Goal: Task Accomplishment & Management: Manage account settings

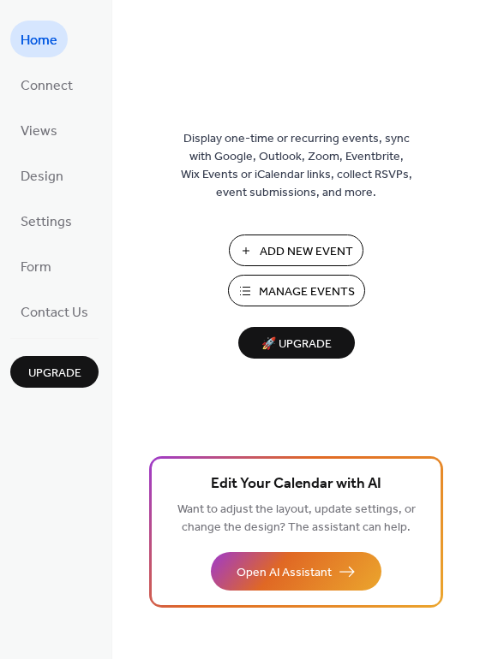
click at [278, 299] on span "Manage Events" at bounding box center [307, 292] width 96 height 18
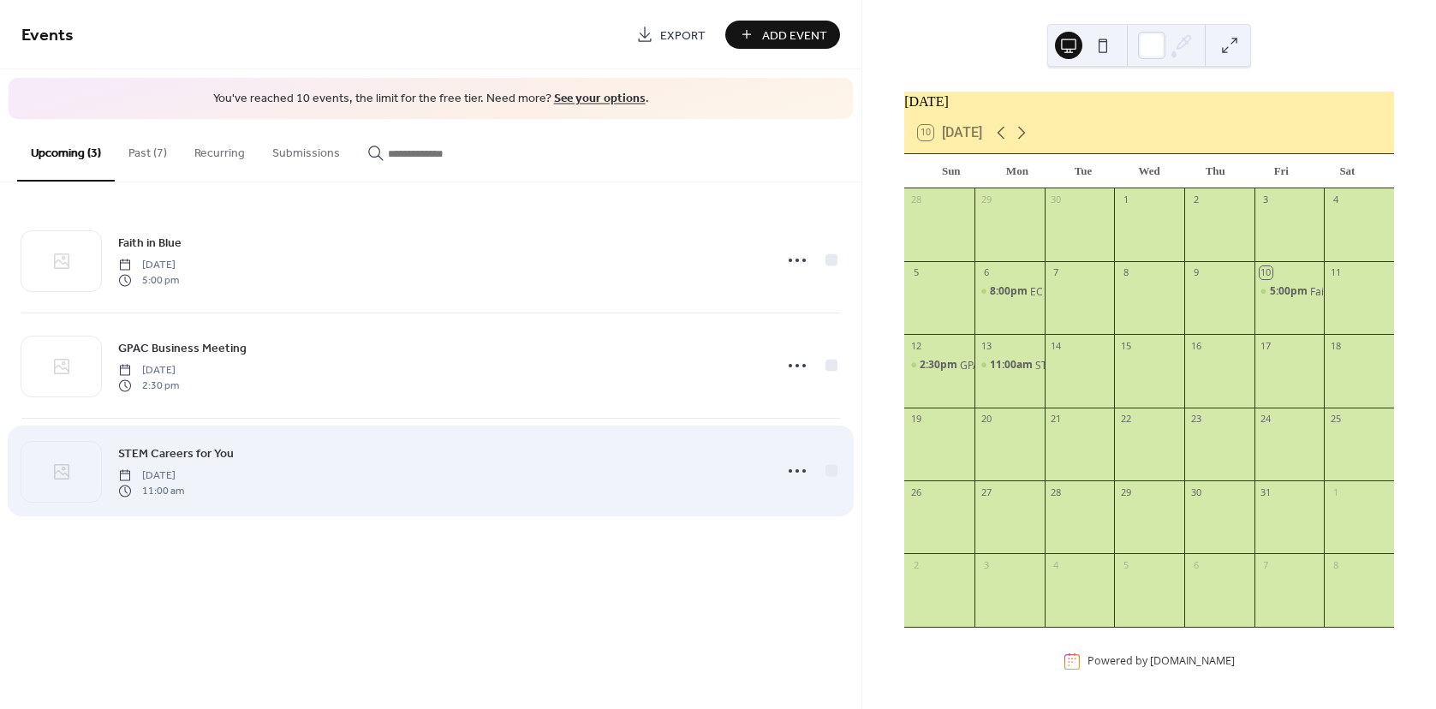
click at [187, 445] on span "STEM Careers for You" at bounding box center [176, 453] width 116 height 18
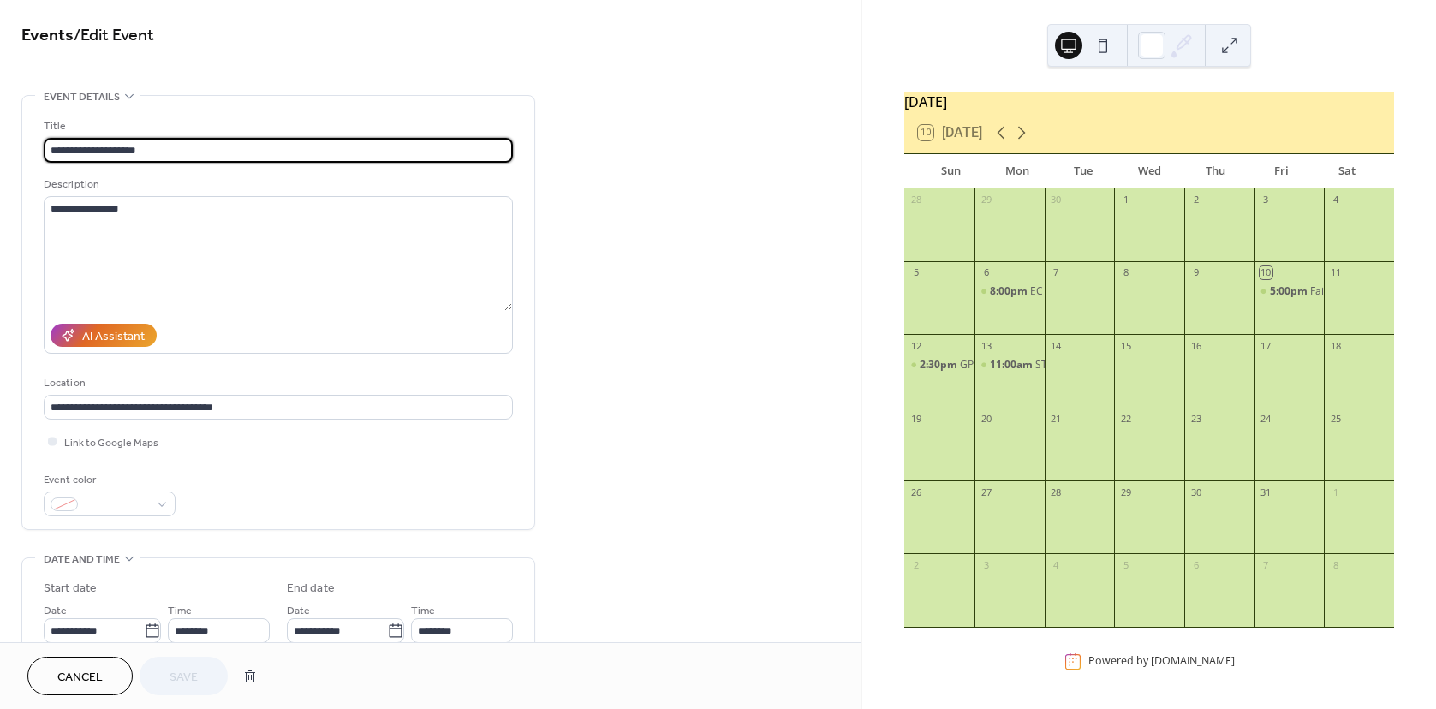
drag, startPoint x: 89, startPoint y: 152, endPoint x: 21, endPoint y: 152, distance: 68.5
click at [21, 152] on div "**********" at bounding box center [278, 312] width 514 height 435
type input "**********"
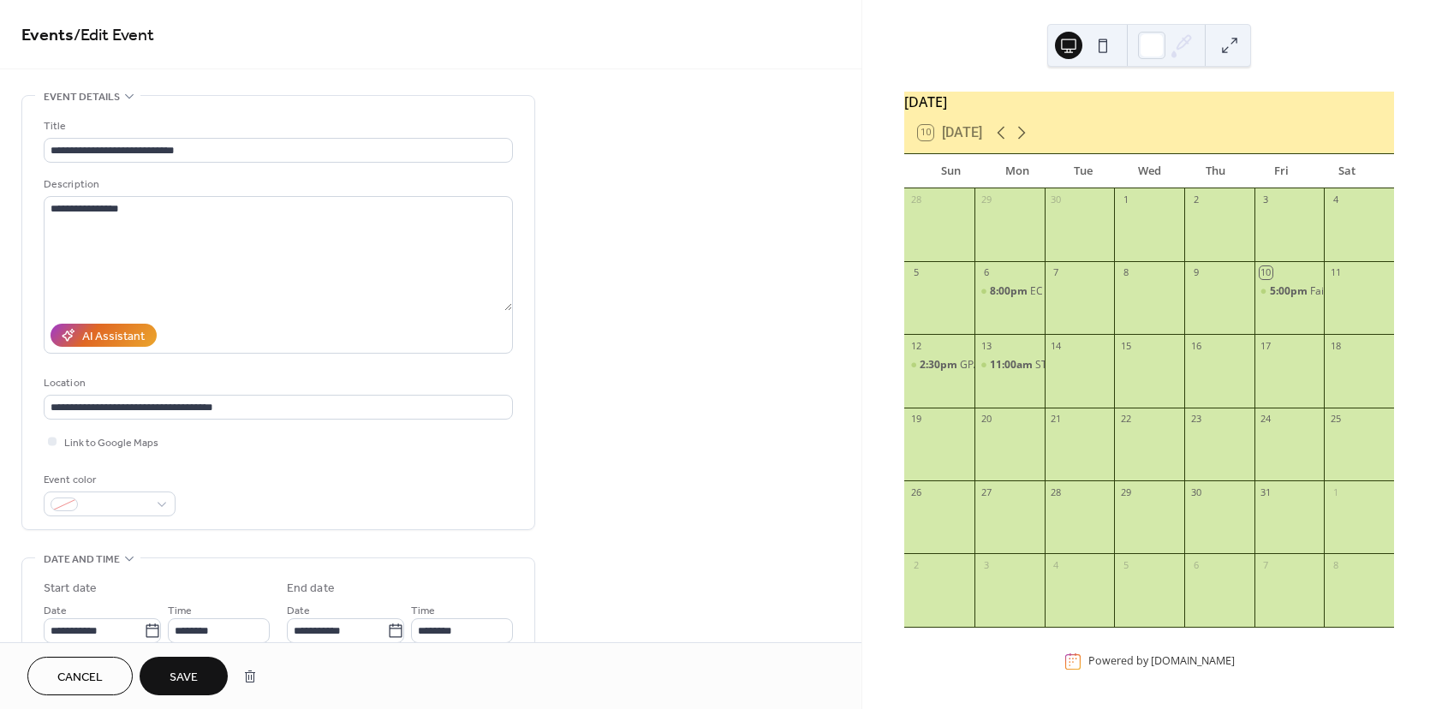
click at [176, 678] on span "Save" at bounding box center [184, 678] width 28 height 18
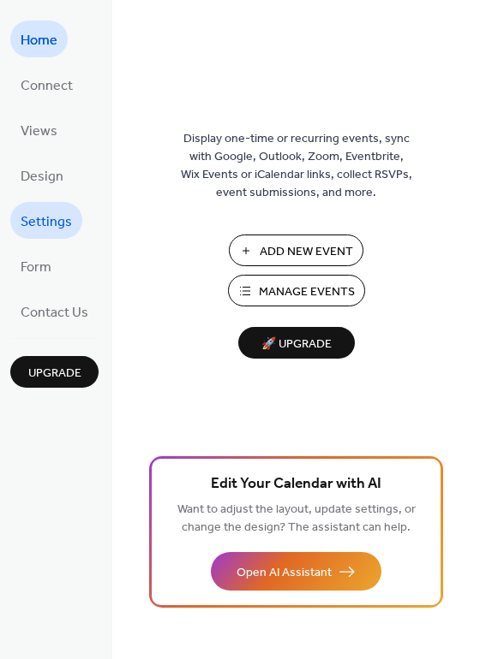
click at [50, 223] on span "Settings" at bounding box center [46, 222] width 51 height 27
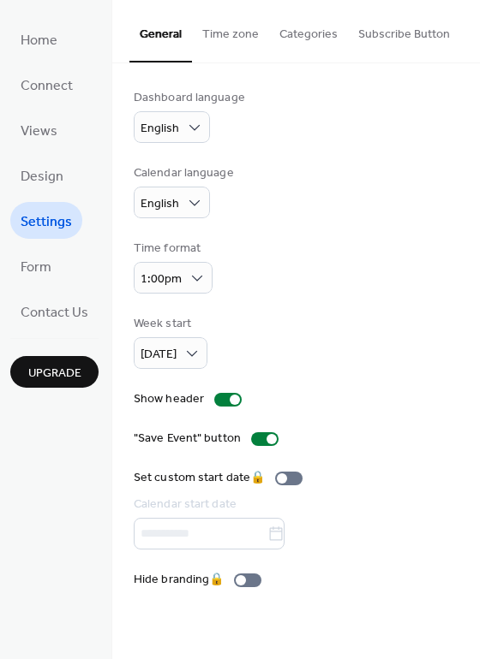
click at [326, 31] on button "Categories" at bounding box center [308, 30] width 79 height 61
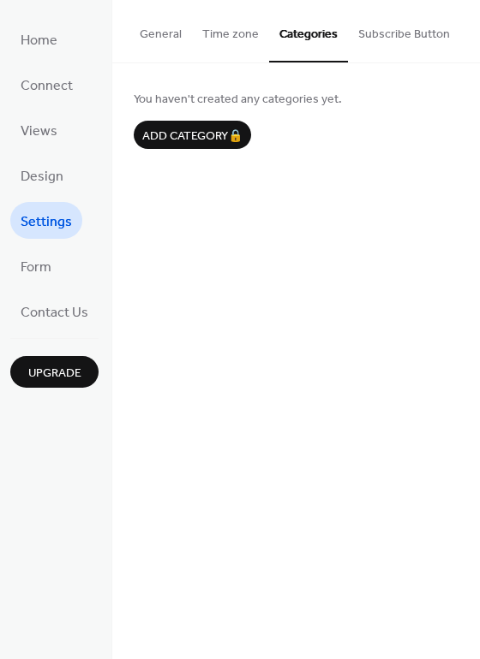
click at [414, 22] on button "Subscribe Button" at bounding box center [404, 30] width 112 height 61
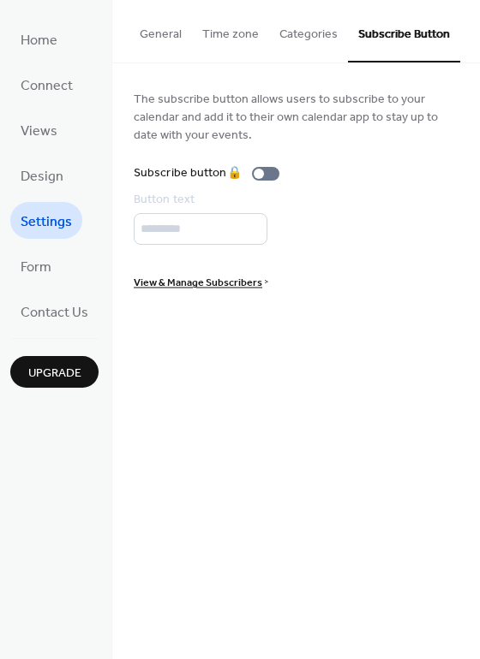
click at [220, 22] on button "Time zone" at bounding box center [230, 30] width 77 height 61
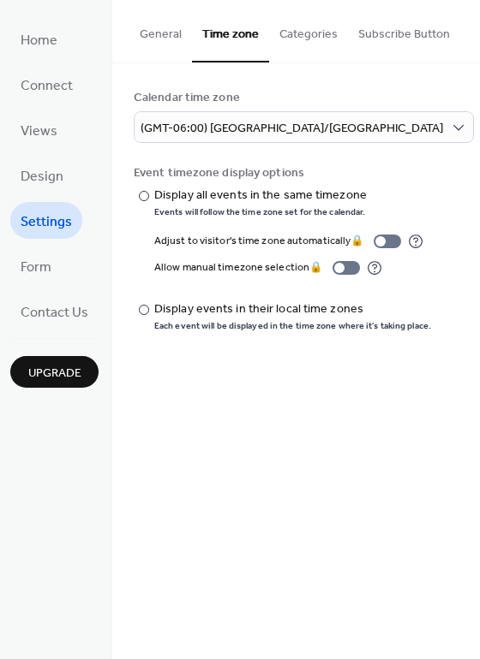
click at [158, 34] on button "General" at bounding box center [160, 30] width 63 height 61
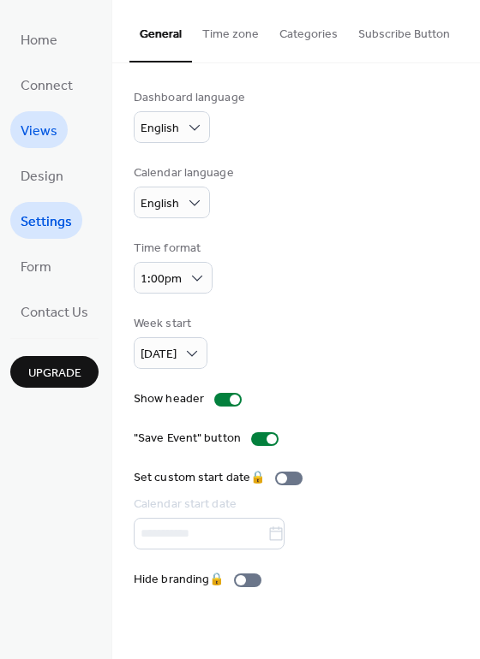
click at [32, 127] on span "Views" at bounding box center [39, 131] width 37 height 27
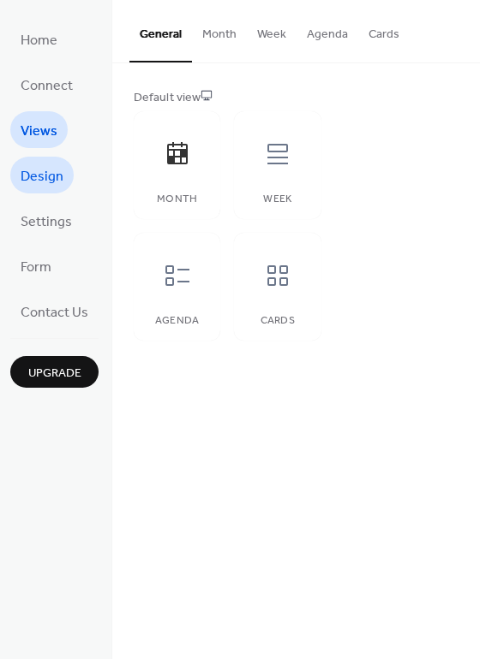
click at [36, 182] on span "Design" at bounding box center [42, 177] width 43 height 27
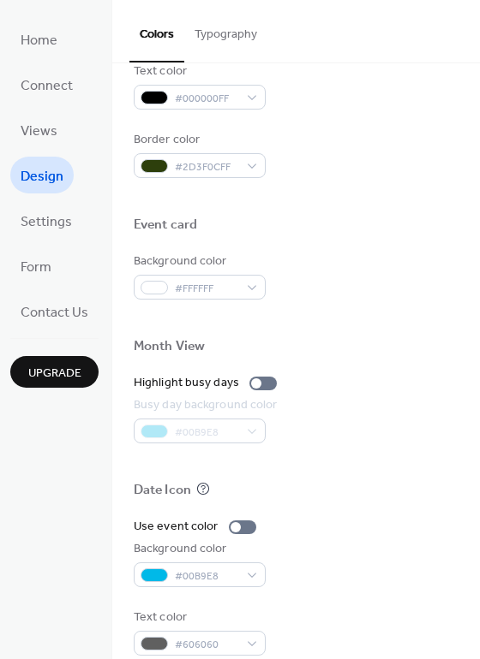
scroll to position [731, 0]
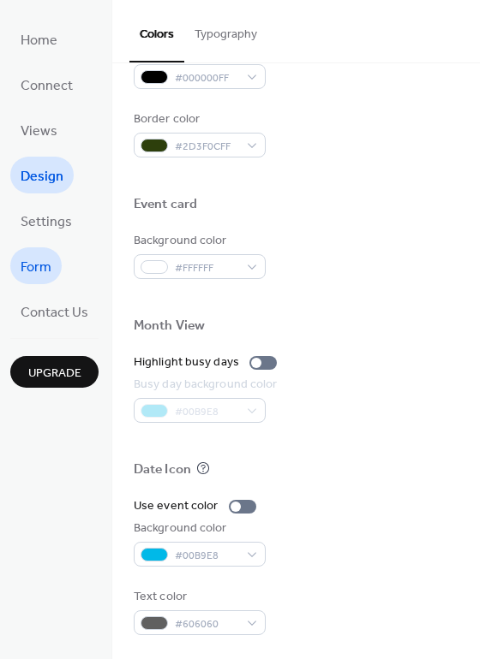
click at [36, 259] on span "Form" at bounding box center [36, 267] width 31 height 27
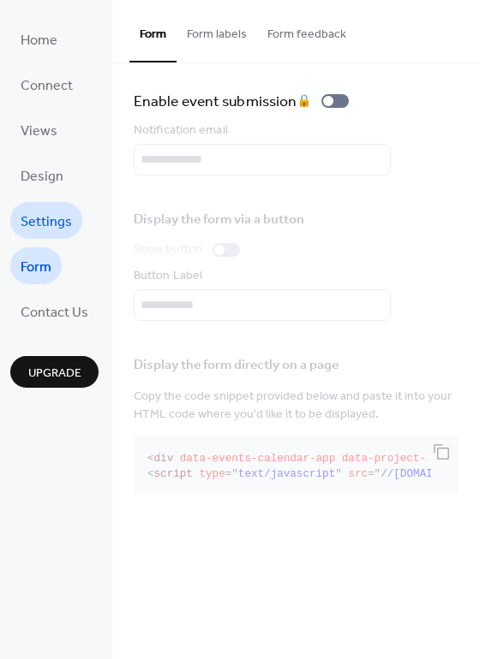
click at [46, 227] on span "Settings" at bounding box center [46, 222] width 51 height 27
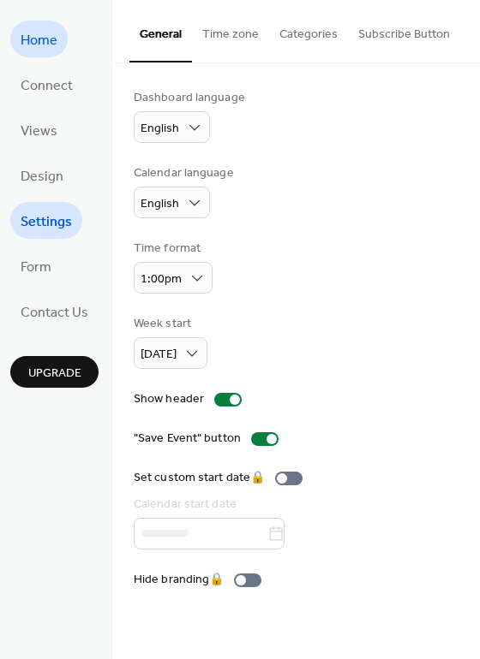
click at [58, 48] on link "Home" at bounding box center [38, 39] width 57 height 37
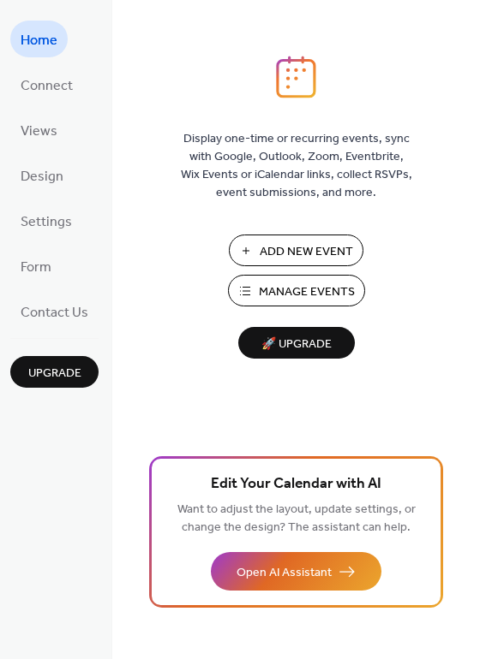
click at [322, 285] on span "Manage Events" at bounding box center [307, 292] width 96 height 18
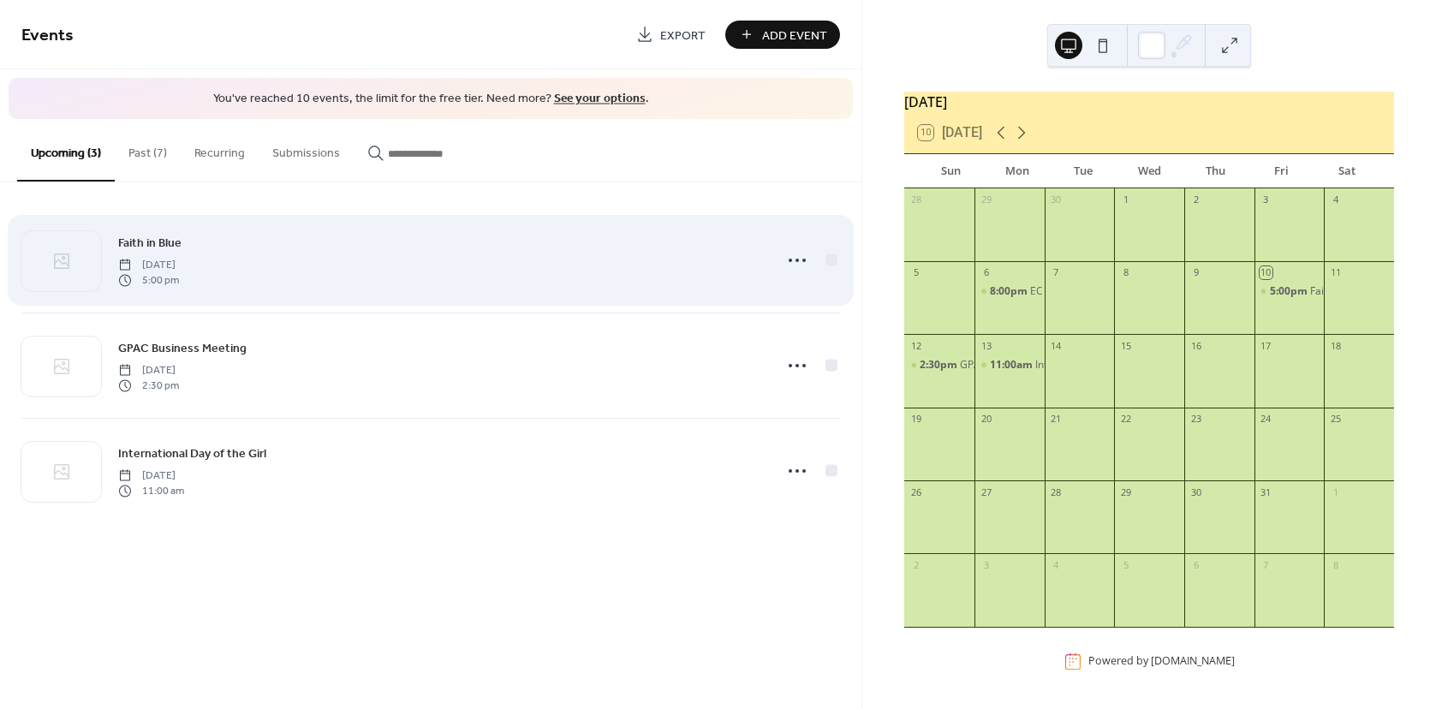
click at [179, 268] on span "Friday, October 10, 2025" at bounding box center [148, 264] width 61 height 15
click at [792, 259] on icon at bounding box center [797, 260] width 27 height 27
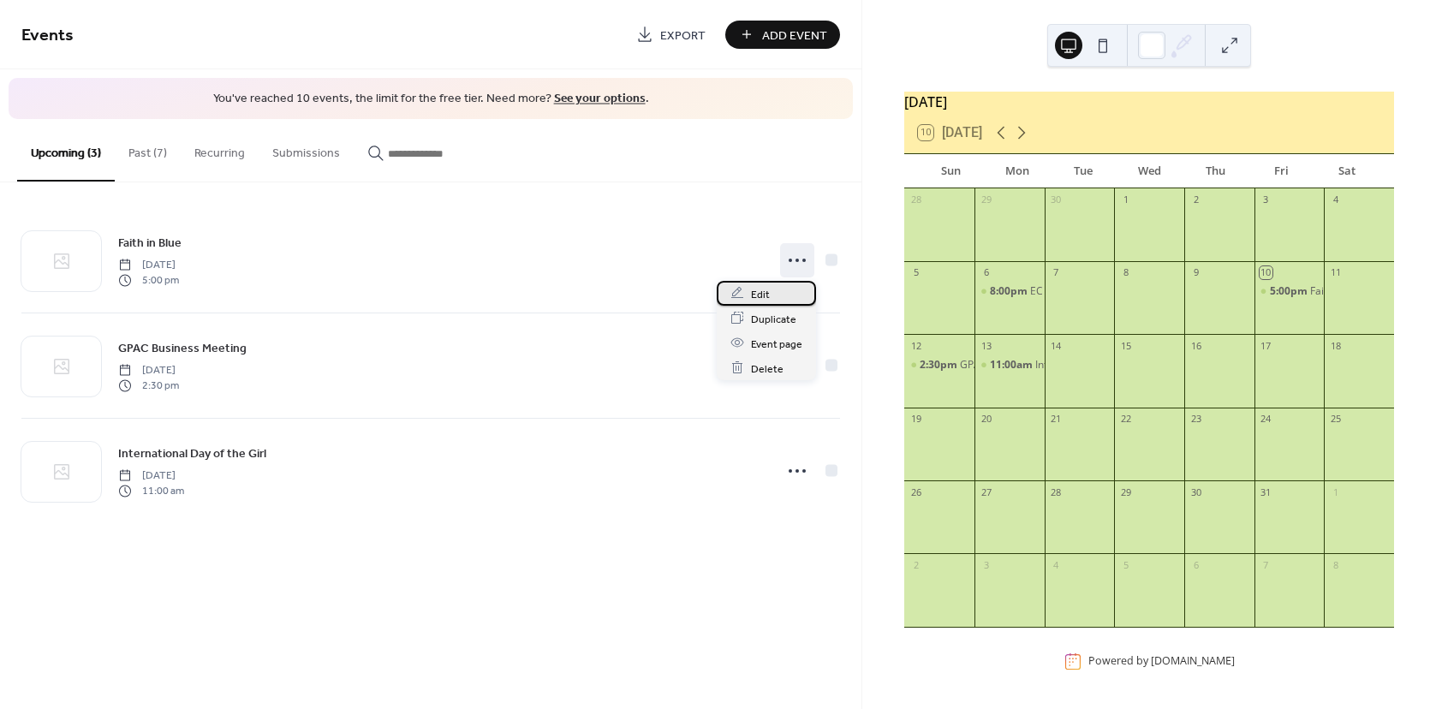
click at [760, 297] on span "Edit" at bounding box center [760, 294] width 19 height 18
